Goal: Task Accomplishment & Management: Manage account settings

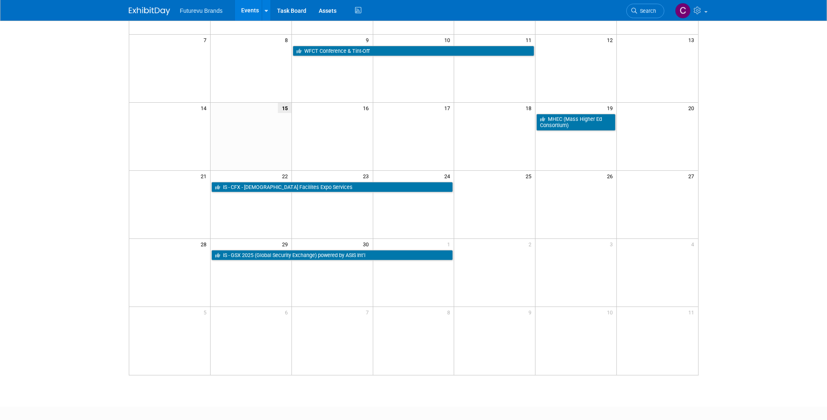
scroll to position [4, 0]
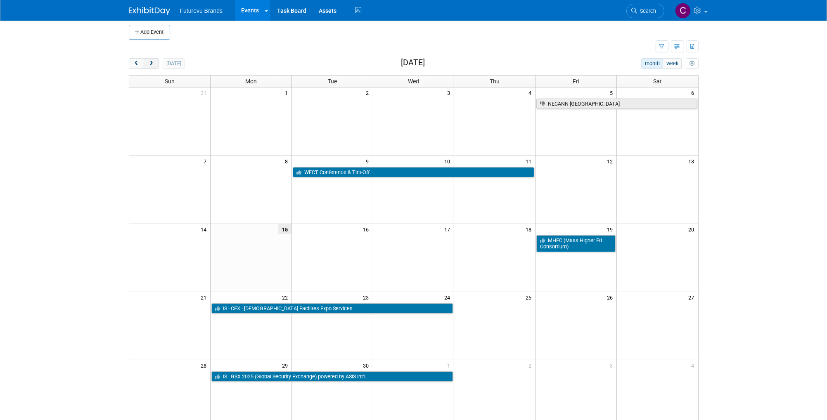
click at [156, 62] on button "next" at bounding box center [151, 63] width 15 height 11
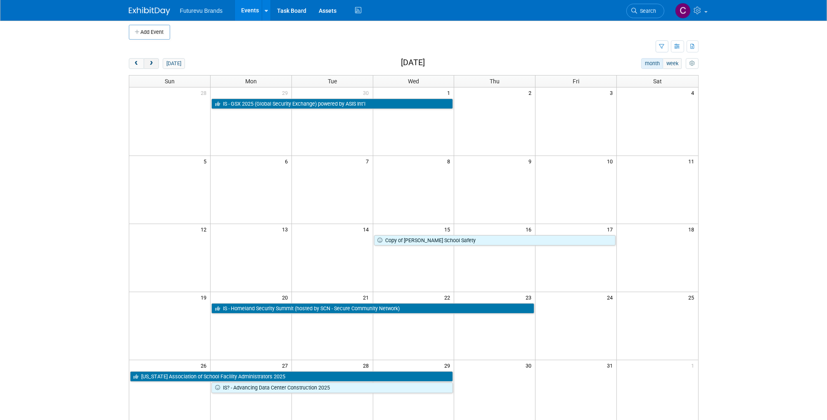
click at [156, 62] on button "next" at bounding box center [151, 63] width 15 height 11
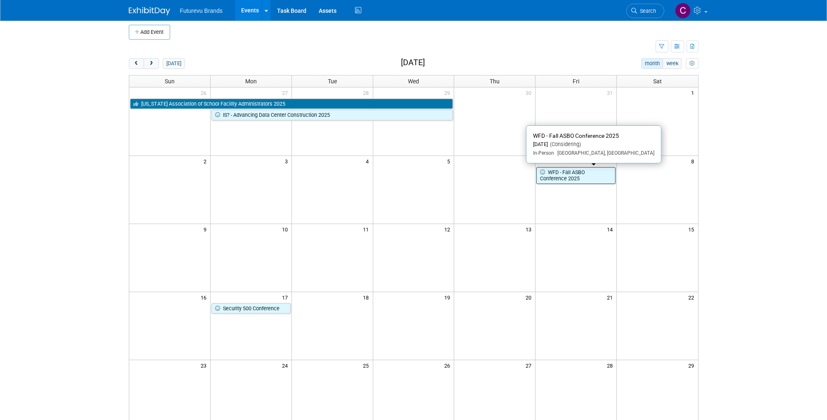
click at [568, 173] on link "WFD - Fall ASBO Conference 2025" at bounding box center [575, 175] width 79 height 17
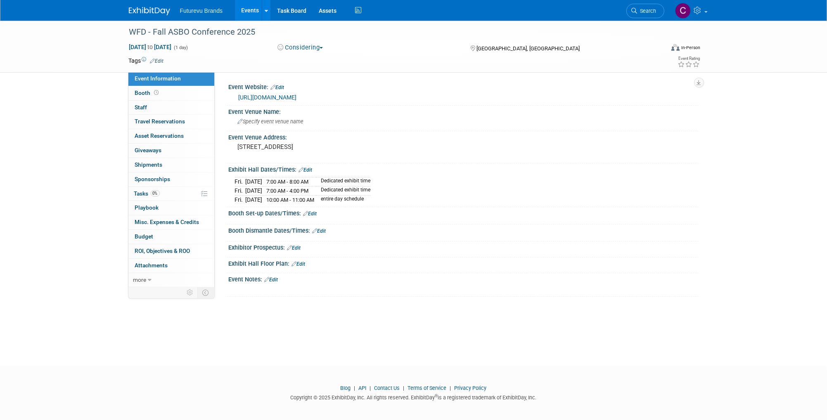
click at [325, 47] on button "Considering" at bounding box center [301, 47] width 52 height 9
click at [319, 59] on link "Committed" at bounding box center [307, 61] width 65 height 12
